Goal: Transaction & Acquisition: Purchase product/service

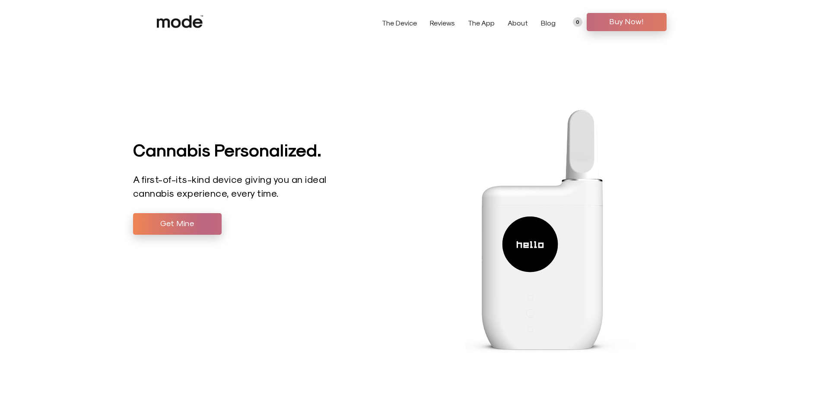
click at [599, 19] on span "Buy Now!" at bounding box center [626, 21] width 67 height 13
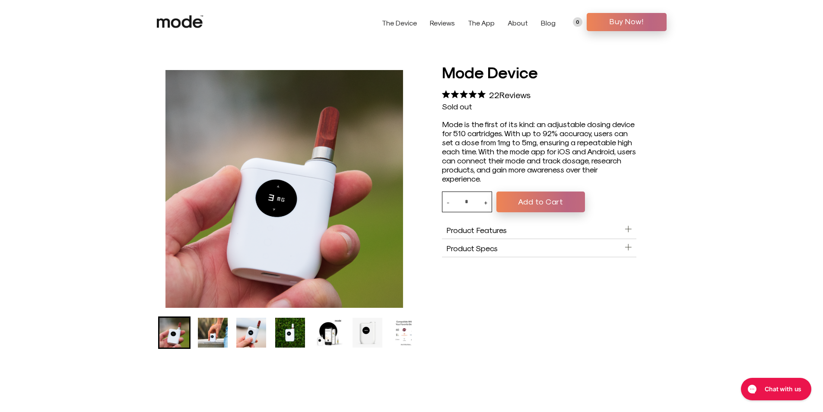
click at [292, 323] on img "Go to slide 4" at bounding box center [290, 332] width 30 height 30
click at [313, 329] on li "Go to slide 5" at bounding box center [328, 332] width 32 height 32
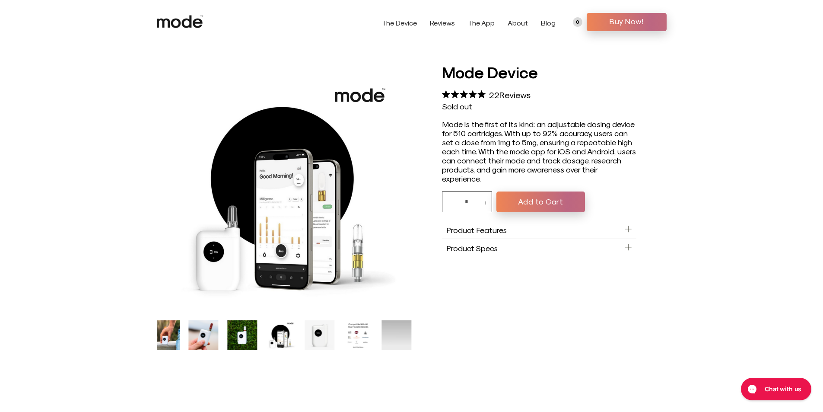
click at [334, 330] on img "Go to slide 6" at bounding box center [319, 335] width 30 height 30
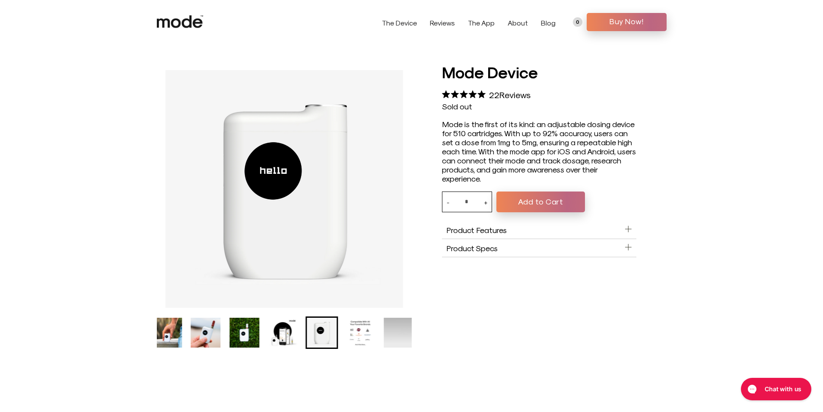
click at [265, 321] on ul "Mode Device product thumbnail" at bounding box center [238, 332] width 255 height 32
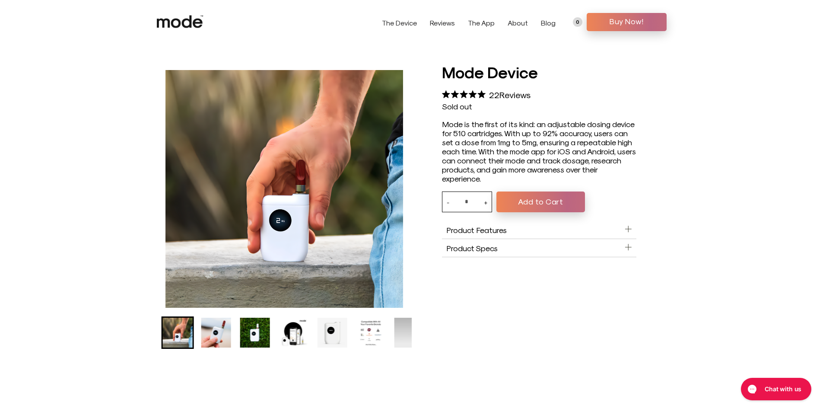
click at [285, 326] on img "Go to slide 5" at bounding box center [294, 332] width 30 height 30
click at [291, 327] on img "Go to slide 5" at bounding box center [294, 332] width 30 height 30
click at [191, 323] on img "Go to slide 2" at bounding box center [178, 332] width 30 height 30
click at [219, 335] on img "Go to slide 3" at bounding box center [216, 332] width 30 height 30
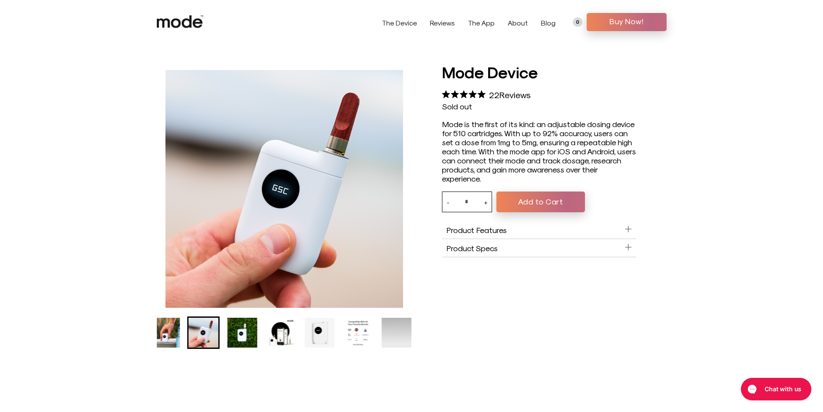
click at [238, 336] on img "Go to slide 4" at bounding box center [242, 332] width 30 height 30
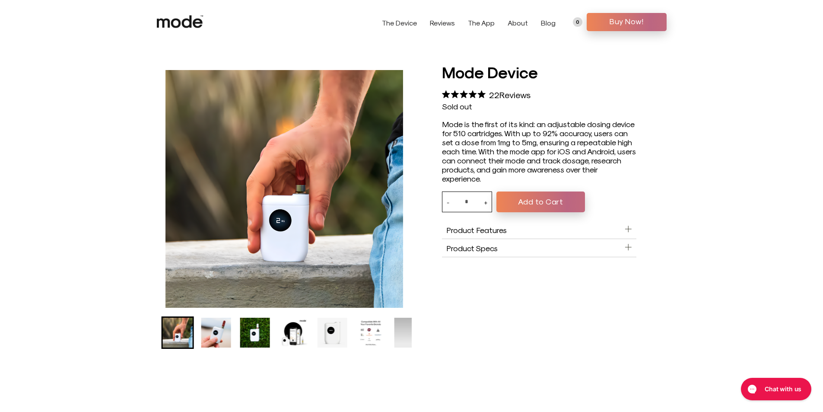
click at [283, 337] on img "Go to slide 5" at bounding box center [294, 332] width 30 height 30
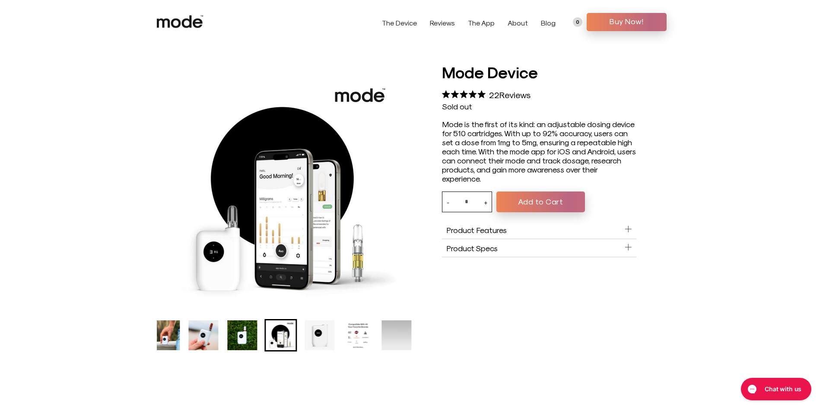
click at [321, 333] on img "Go to slide 6" at bounding box center [319, 335] width 30 height 30
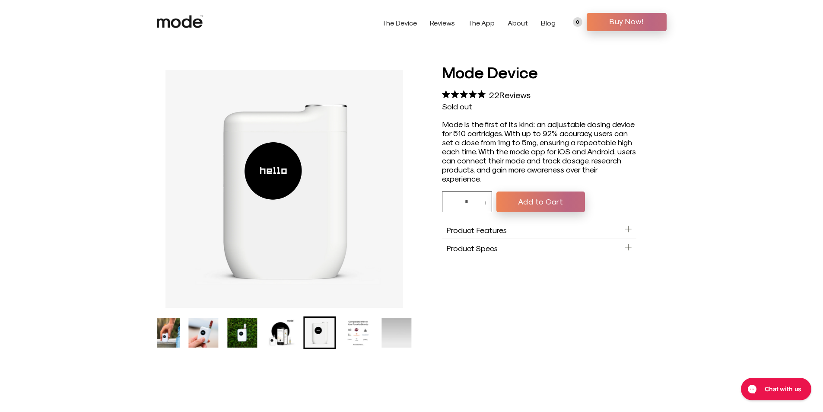
click at [285, 331] on img "Go to slide 5" at bounding box center [281, 332] width 30 height 30
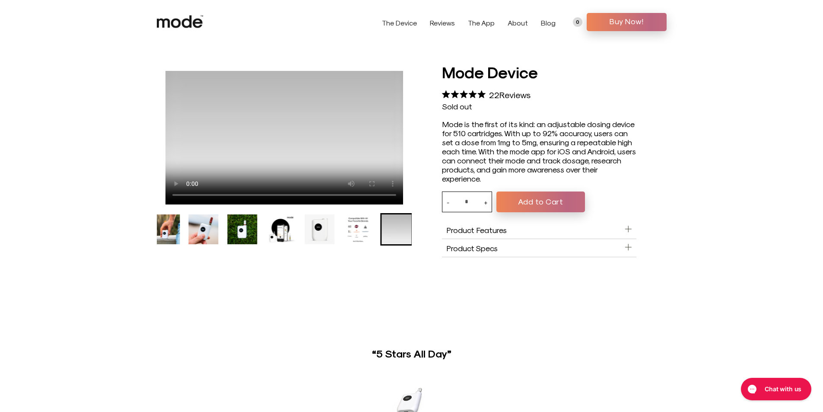
click at [7, 0] on header "The Device The App About FAQs Compatibility Blog Contact" at bounding box center [411, 22] width 823 height 44
